Goal: Information Seeking & Learning: Stay updated

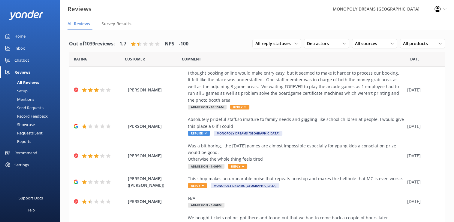
scroll to position [30, 0]
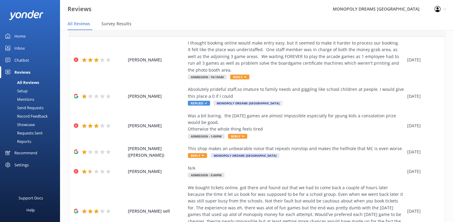
click at [19, 33] on div "Home" at bounding box center [19, 36] width 11 height 12
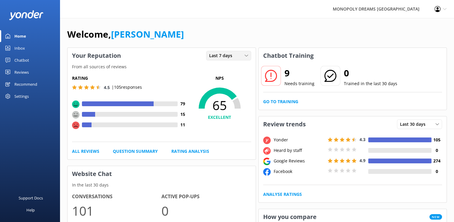
click at [242, 55] on div "Last 7 days" at bounding box center [229, 55] width 42 height 7
click at [225, 81] on div "Last 30 days" at bounding box center [220, 80] width 21 height 6
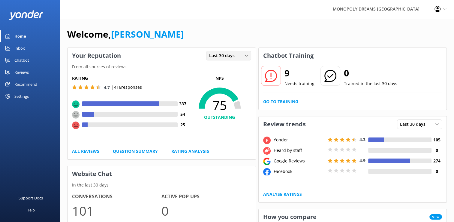
click at [225, 58] on span "Last 30 days" at bounding box center [223, 55] width 29 height 7
click at [225, 68] on div "Last 7 days" at bounding box center [219, 68] width 19 height 6
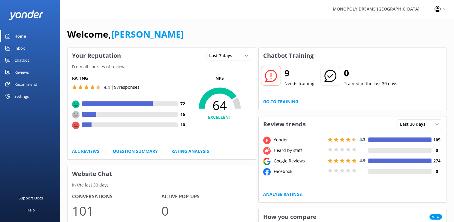
click at [20, 70] on div "Reviews" at bounding box center [21, 72] width 14 height 12
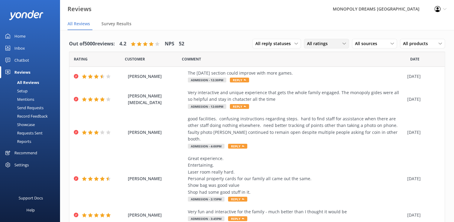
click at [310, 44] on span "All ratings" at bounding box center [319, 43] width 24 height 7
click at [317, 93] on div "Detractors" at bounding box center [327, 93] width 28 height 6
